Goal: Information Seeking & Learning: Learn about a topic

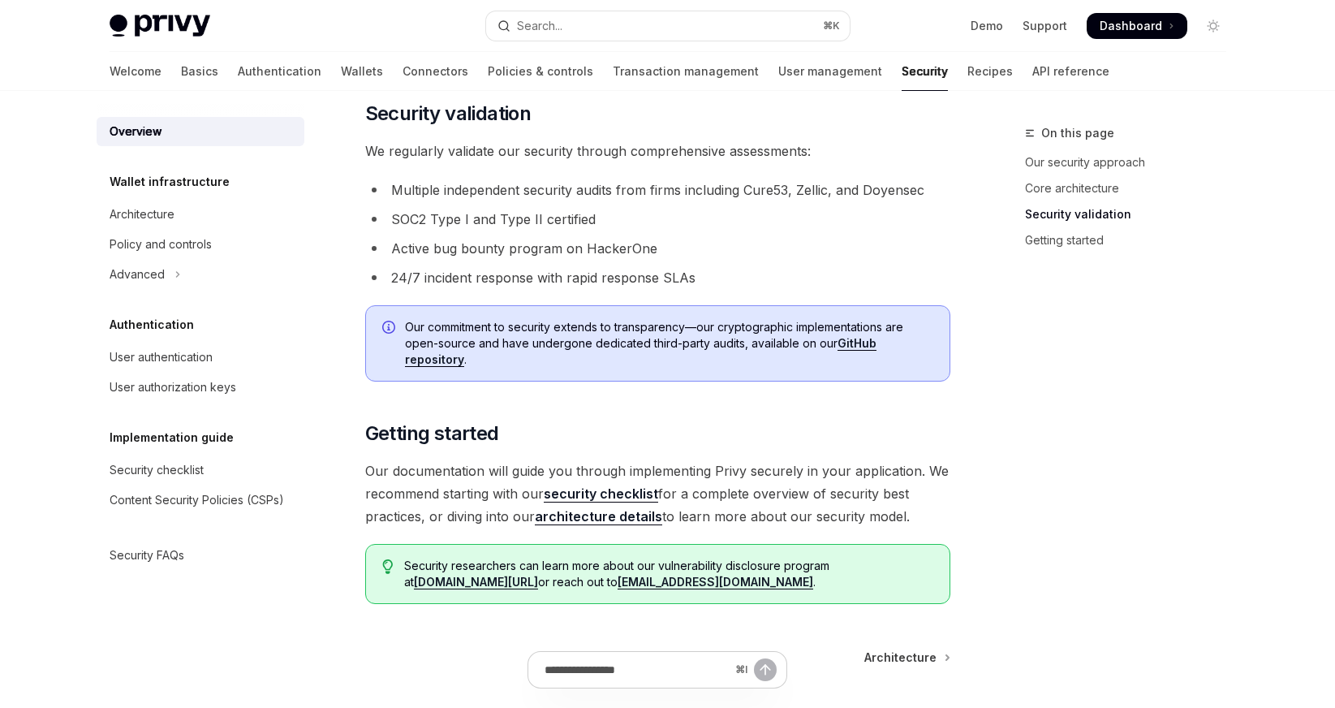
scroll to position [1028, 0]
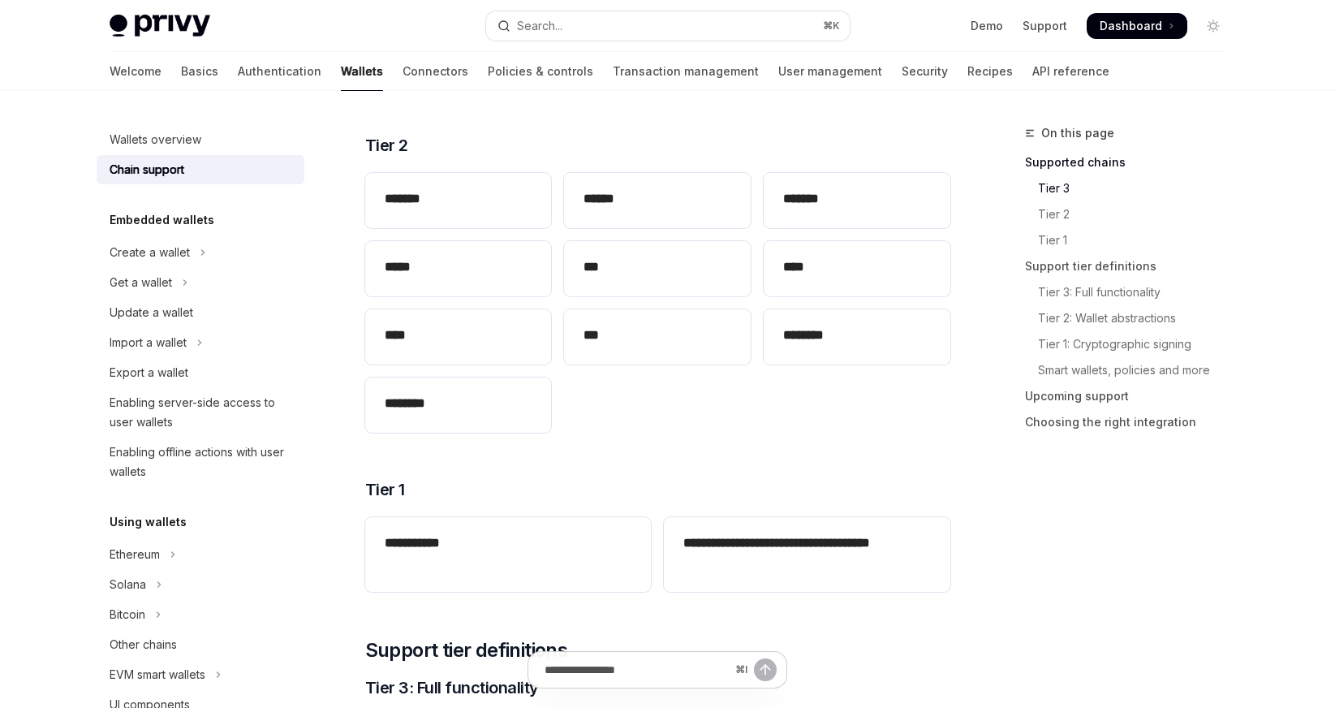
scroll to position [306, 0]
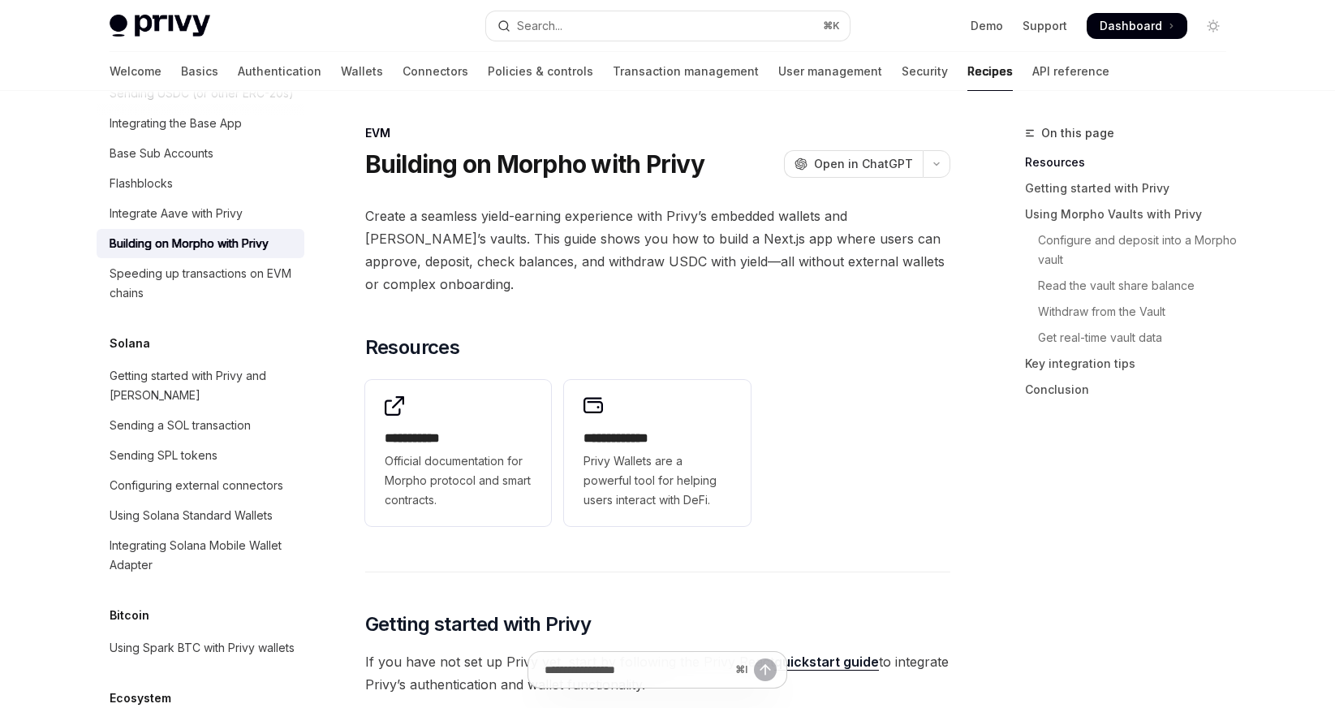
click at [728, 158] on div "Building on Morpho with Privy OpenAI Open in ChatGPT" at bounding box center [657, 163] width 585 height 29
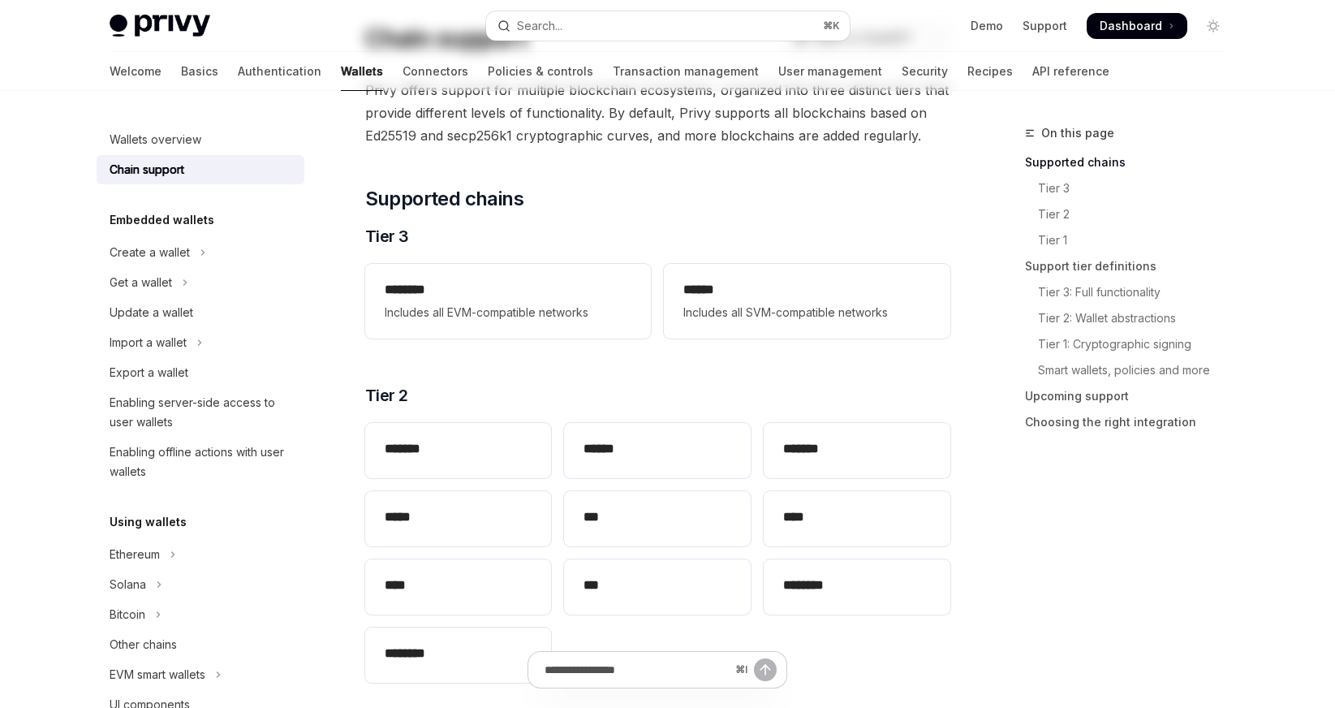
scroll to position [141, 0]
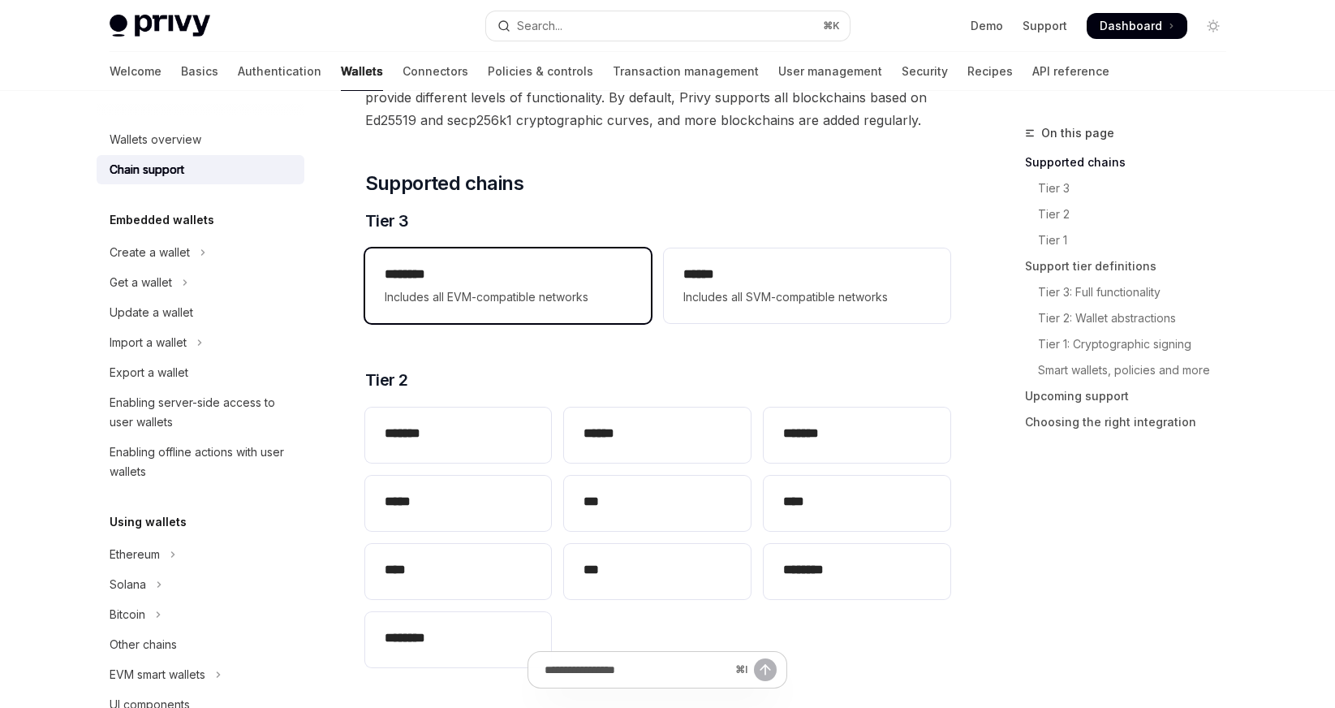
click at [520, 291] on span "Includes all EVM-compatible networks" at bounding box center [508, 296] width 247 height 19
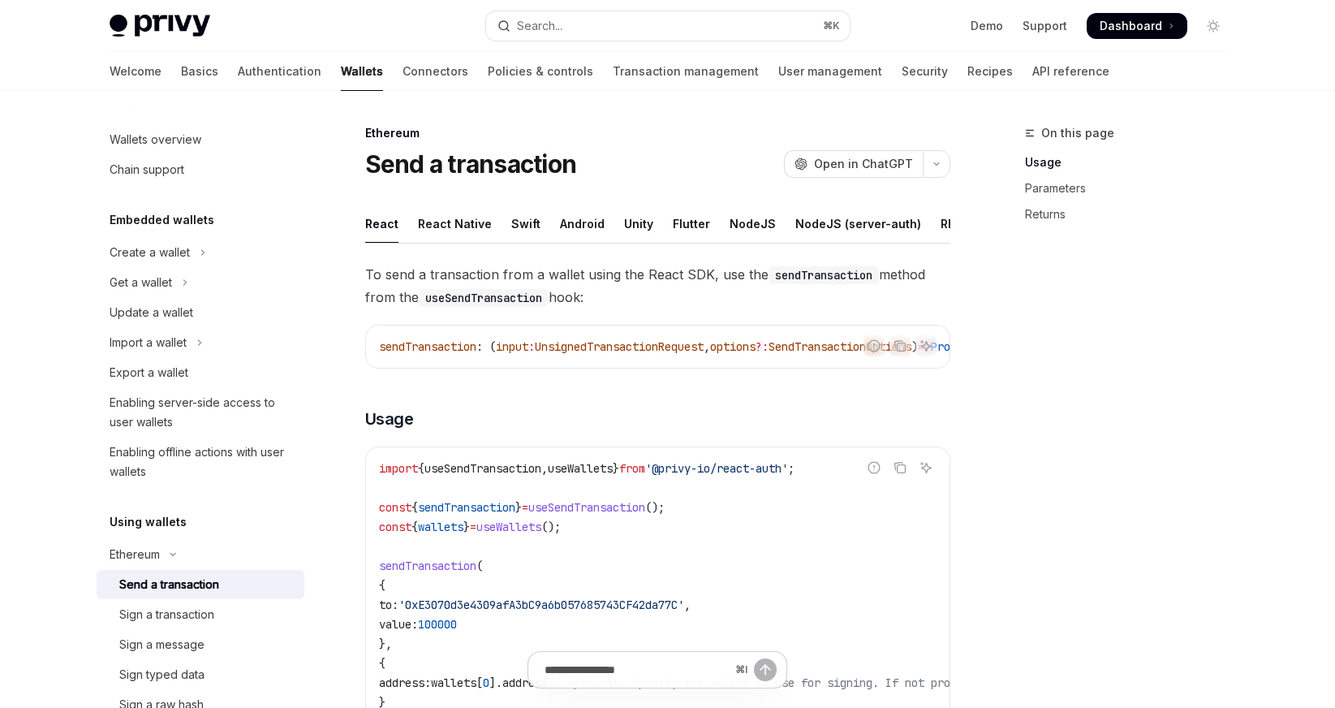
type textarea "*"
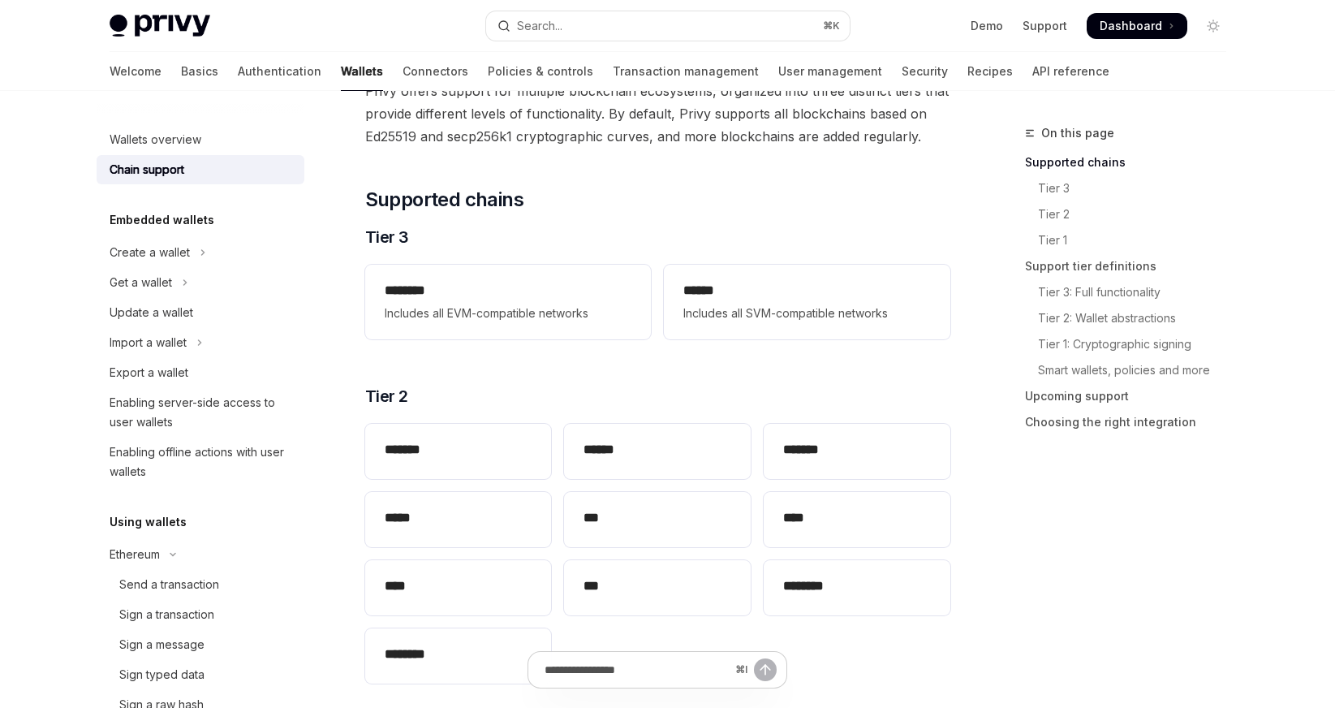
scroll to position [141, 0]
